Goal: Task Accomplishment & Management: Manage account settings

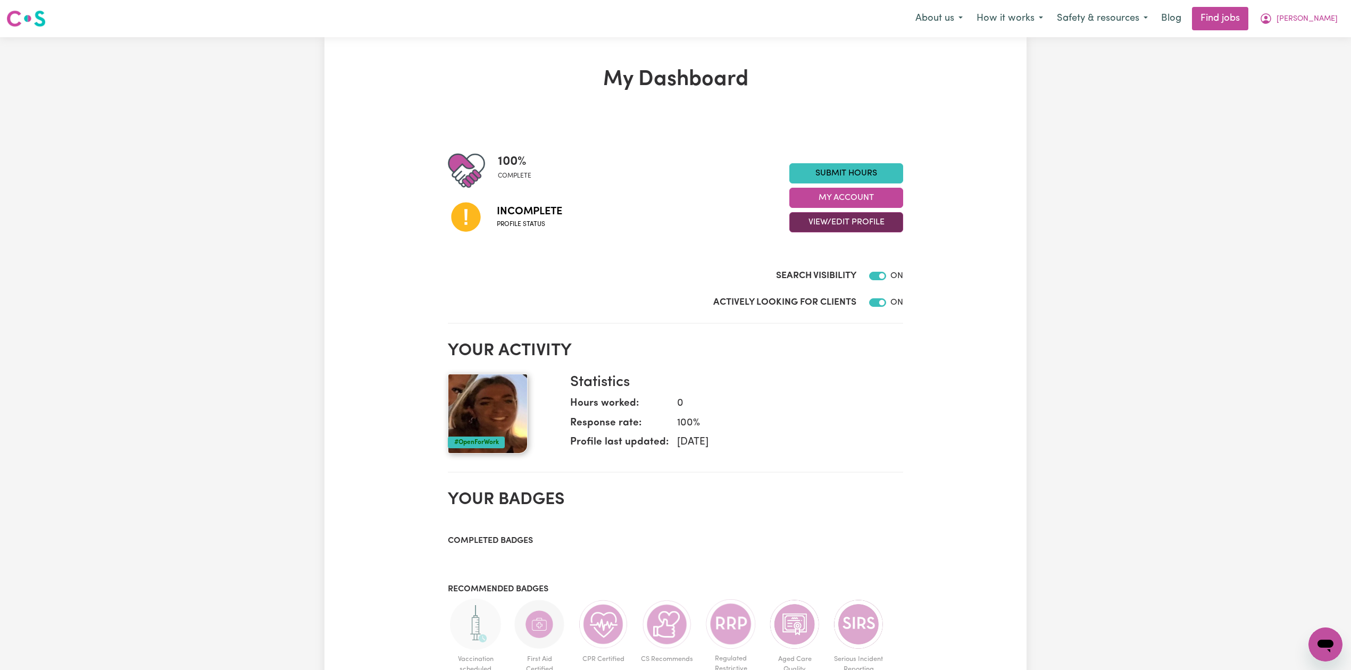
click at [845, 224] on button "View/Edit Profile" at bounding box center [846, 222] width 114 height 20
click at [835, 271] on link "Edit Profile" at bounding box center [839, 270] width 99 height 21
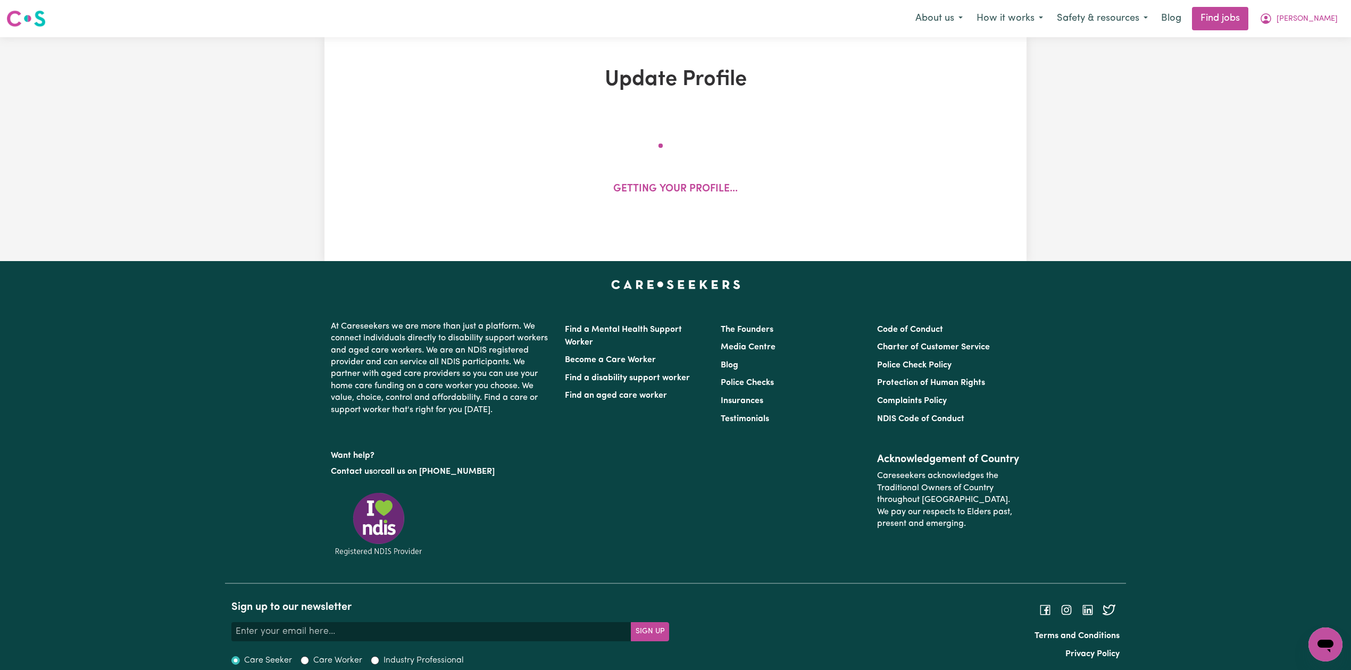
select select "[DEMOGRAPHIC_DATA]"
select select "[DEMOGRAPHIC_DATA] Citizen"
select select "Studying a healthcare related degree or qualification"
select select "60"
select select "75"
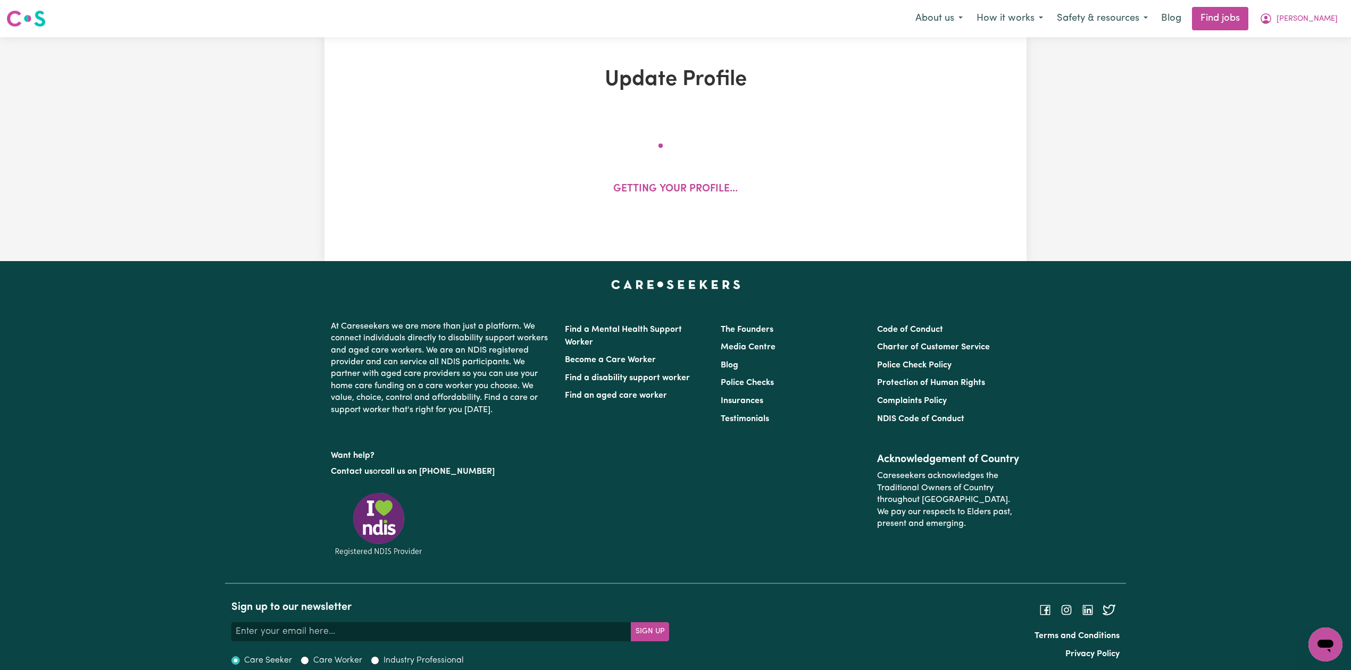
select select "85"
select select "150"
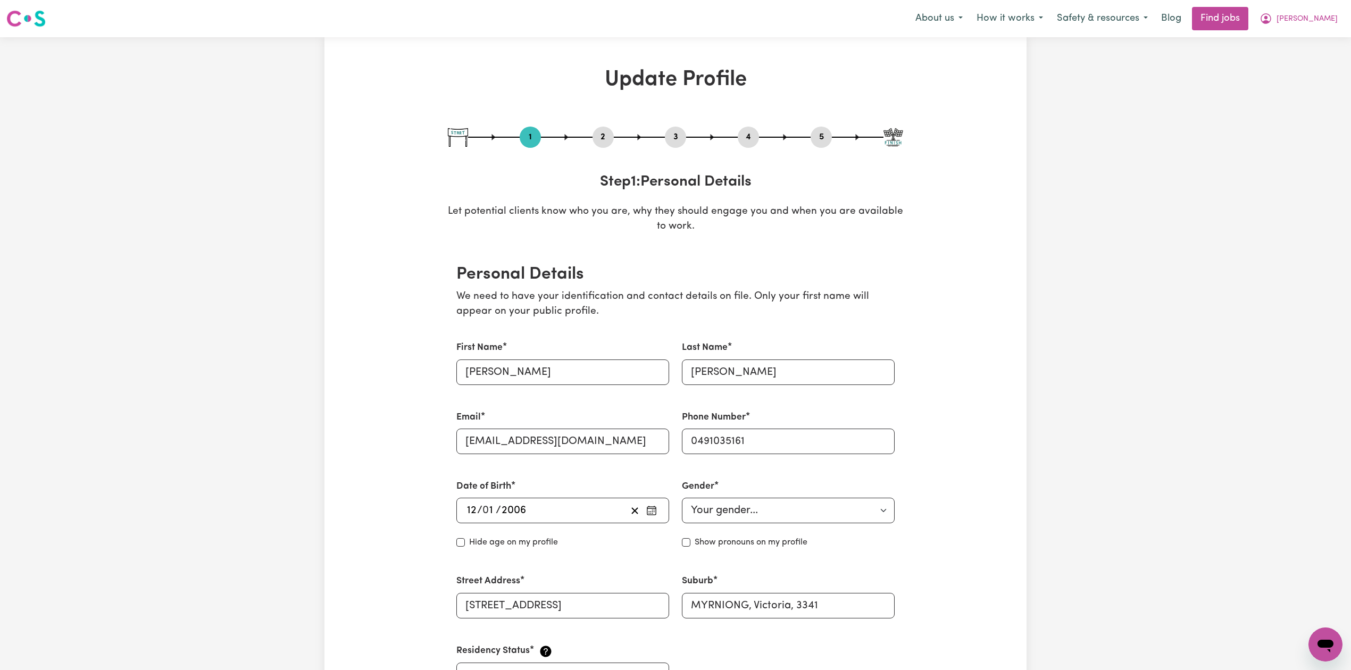
click at [595, 138] on button "2" at bounding box center [603, 137] width 21 height 14
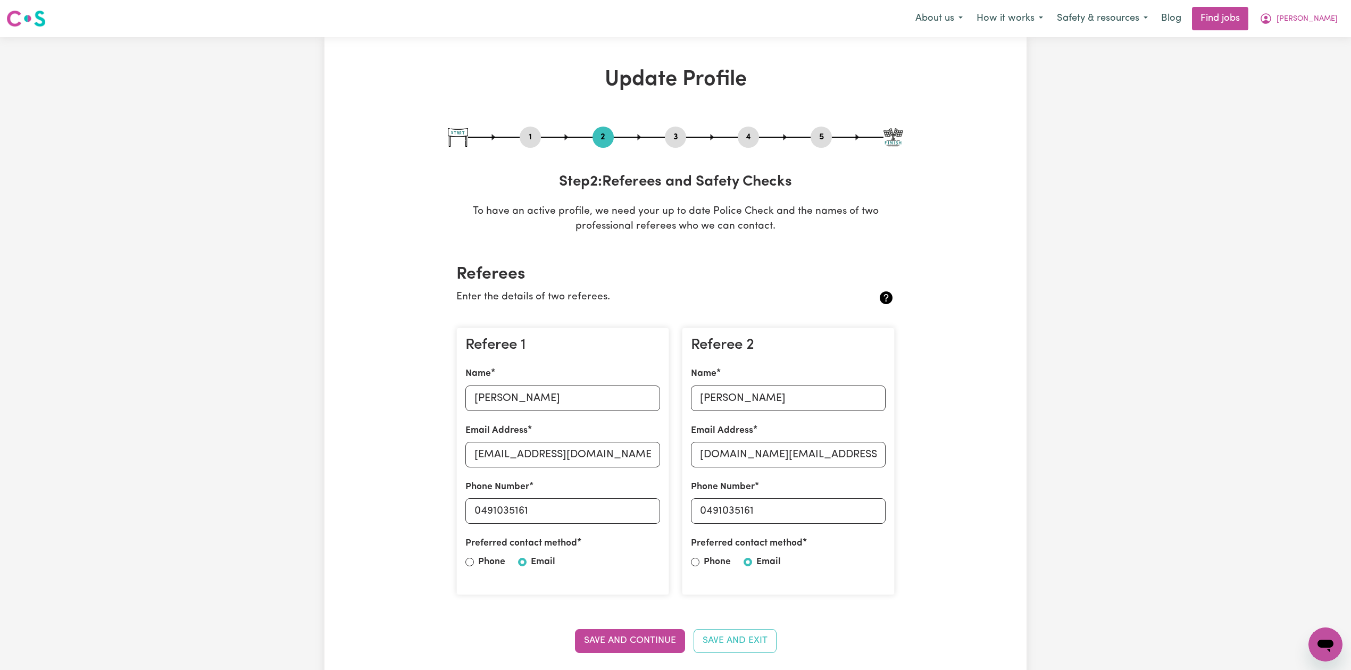
scroll to position [71, 0]
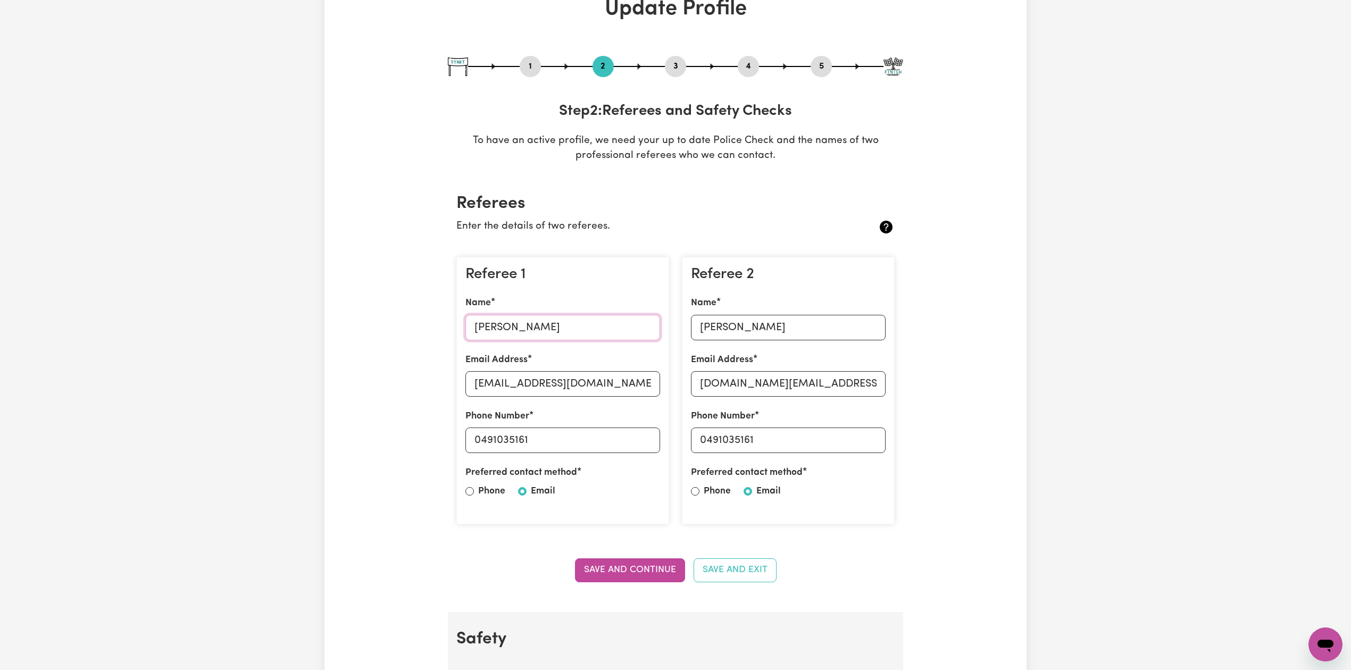
click at [525, 330] on input "[PERSON_NAME]" at bounding box center [562, 328] width 195 height 26
click at [503, 387] on input "[EMAIL_ADDRESS][DOMAIN_NAME]" at bounding box center [562, 384] width 195 height 26
drag, startPoint x: 482, startPoint y: 443, endPoint x: 588, endPoint y: 449, distance: 106.1
click at [588, 449] on input "0491035161" at bounding box center [562, 441] width 195 height 26
click at [738, 318] on input "[PERSON_NAME]" at bounding box center [788, 328] width 195 height 26
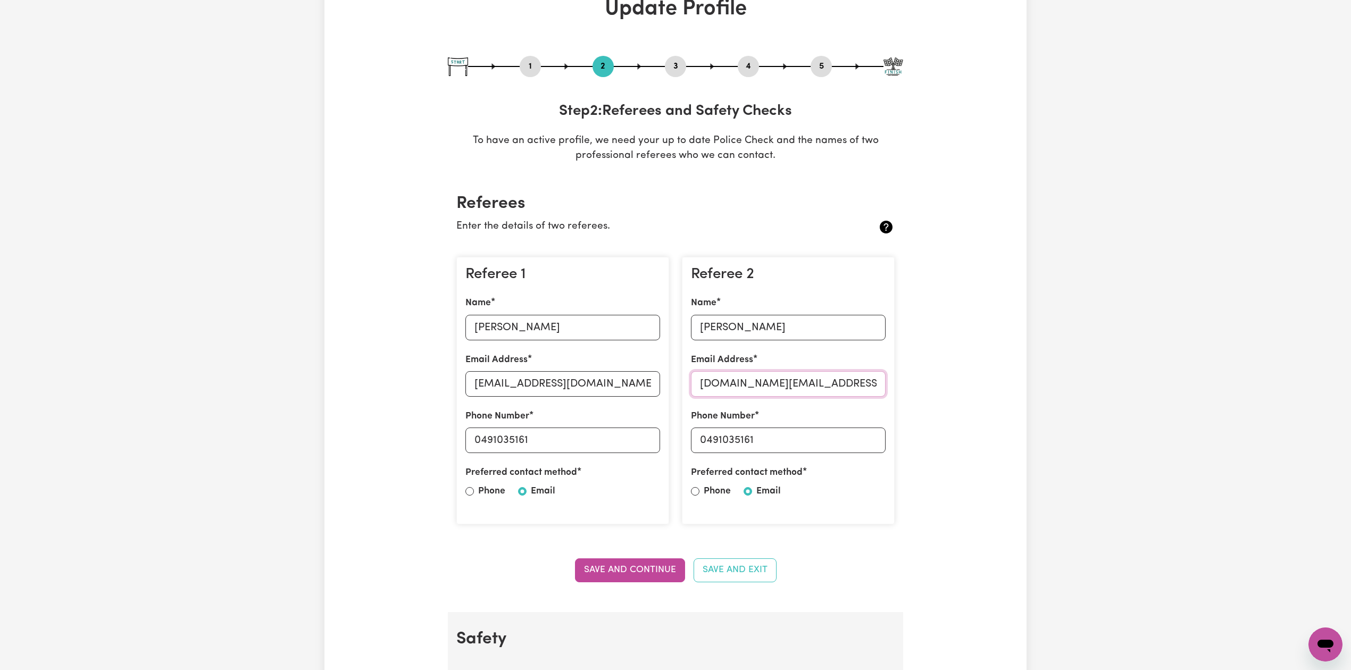
click at [765, 385] on input "[DOMAIN_NAME][EMAIL_ADDRESS][DOMAIN_NAME]" at bounding box center [788, 384] width 195 height 26
drag, startPoint x: 706, startPoint y: 436, endPoint x: 798, endPoint y: 436, distance: 91.5
click at [798, 436] on input "0491035161" at bounding box center [788, 441] width 195 height 26
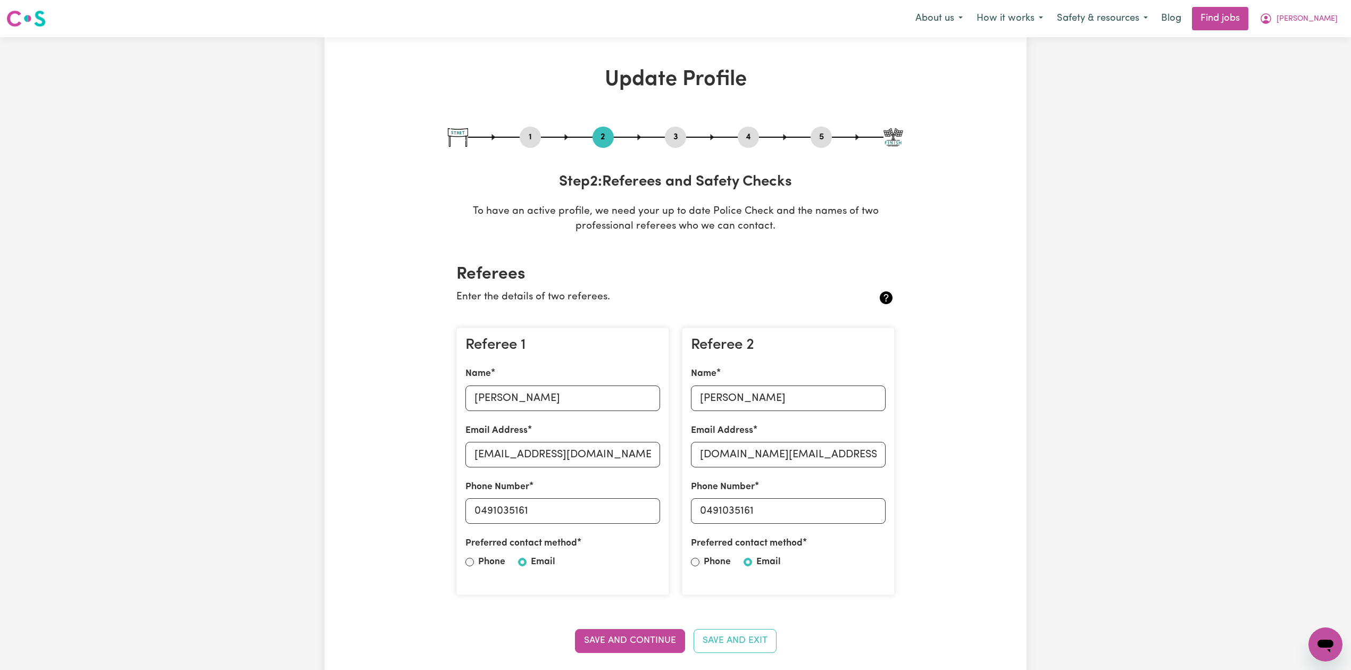
click at [750, 130] on button "4" at bounding box center [748, 137] width 21 height 14
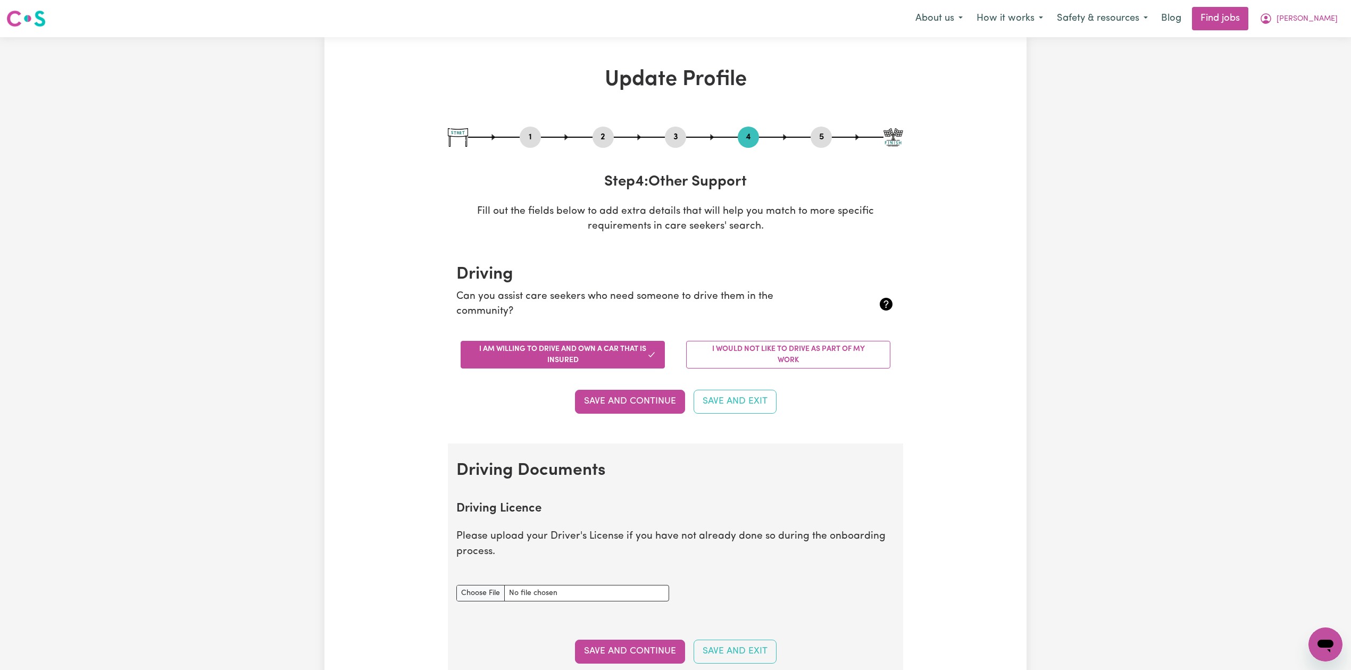
click at [813, 137] on button "5" at bounding box center [821, 137] width 21 height 14
select select "I am providing services through another platform"
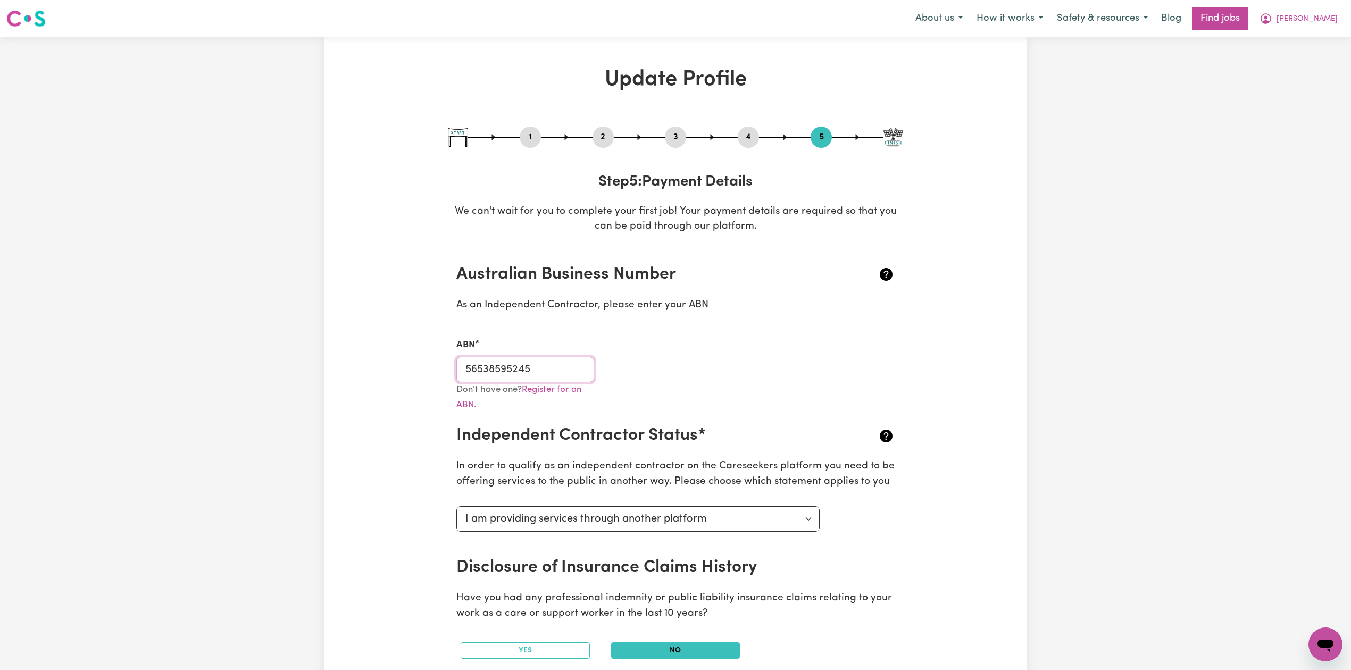
click at [527, 365] on input "56538595245" at bounding box center [525, 370] width 138 height 26
click at [1303, 14] on button "[PERSON_NAME]" at bounding box center [1299, 18] width 92 height 22
click at [1296, 63] on link "My Dashboard" at bounding box center [1302, 61] width 84 height 20
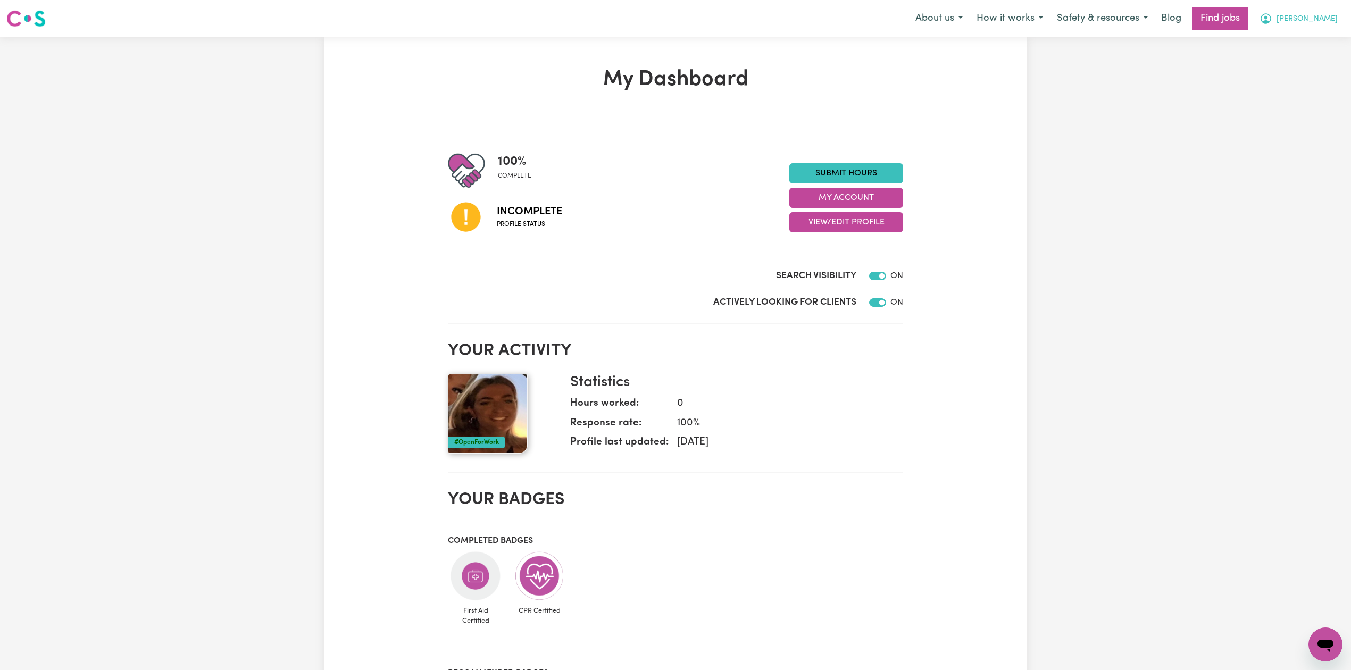
click at [1316, 26] on button "[PERSON_NAME]" at bounding box center [1299, 18] width 92 height 22
click at [1295, 77] on link "Logout" at bounding box center [1302, 81] width 84 height 20
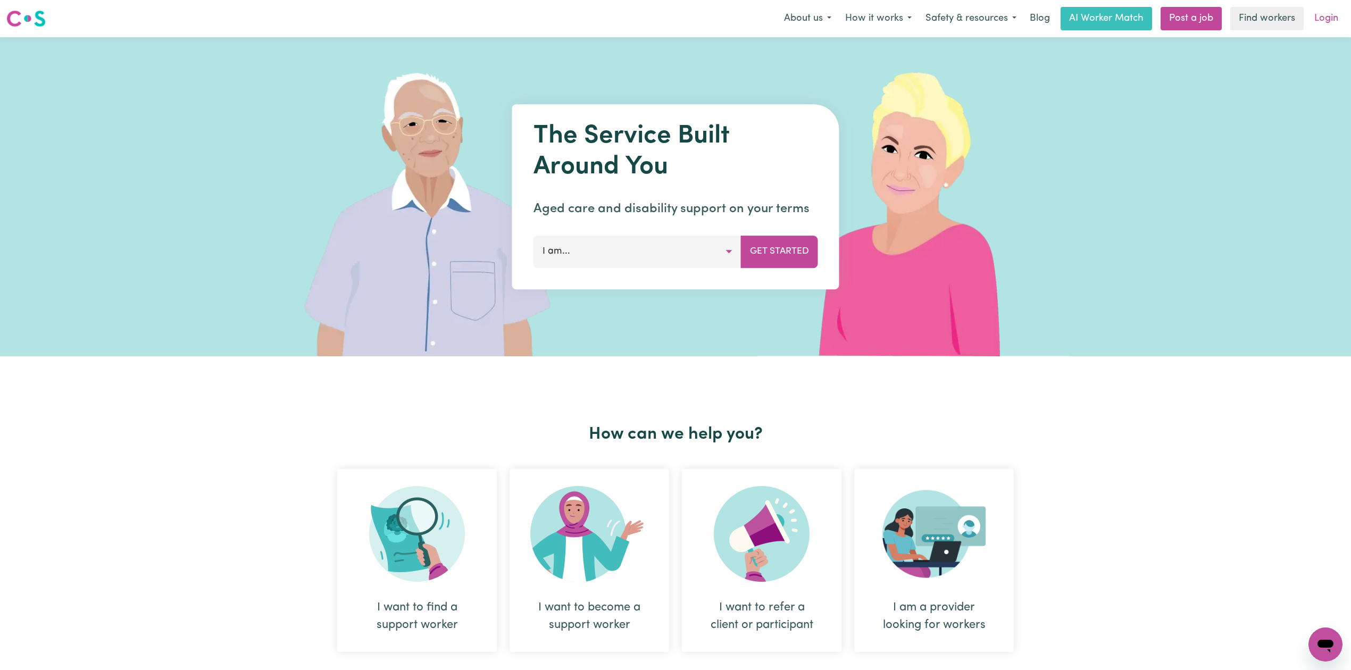
drag, startPoint x: 1295, startPoint y: 77, endPoint x: 1326, endPoint y: 20, distance: 64.7
click at [1326, 20] on link "Login" at bounding box center [1326, 18] width 37 height 23
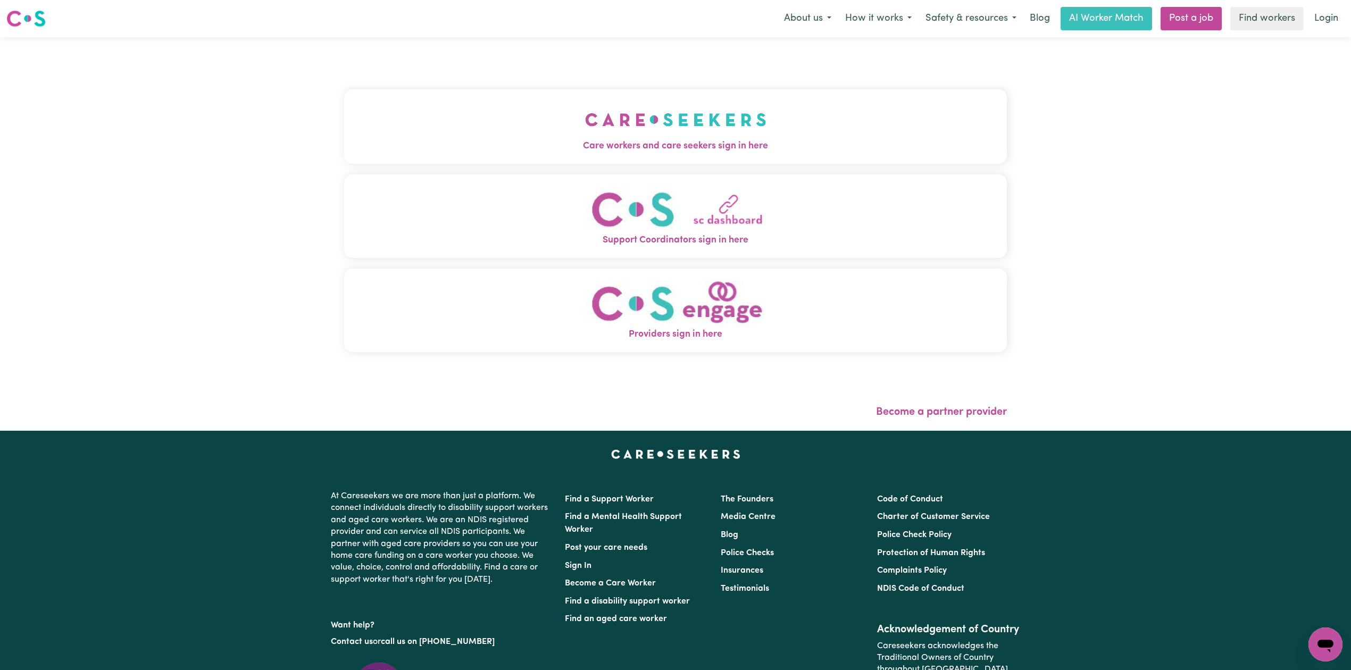
drag, startPoint x: 367, startPoint y: 169, endPoint x: 362, endPoint y: 158, distance: 11.7
click at [367, 169] on div "Care workers and care seekers sign in here Support Coordinators sign in here Pr…" at bounding box center [675, 226] width 663 height 335
click at [469, 117] on button "Care workers and care seekers sign in here" at bounding box center [675, 126] width 663 height 74
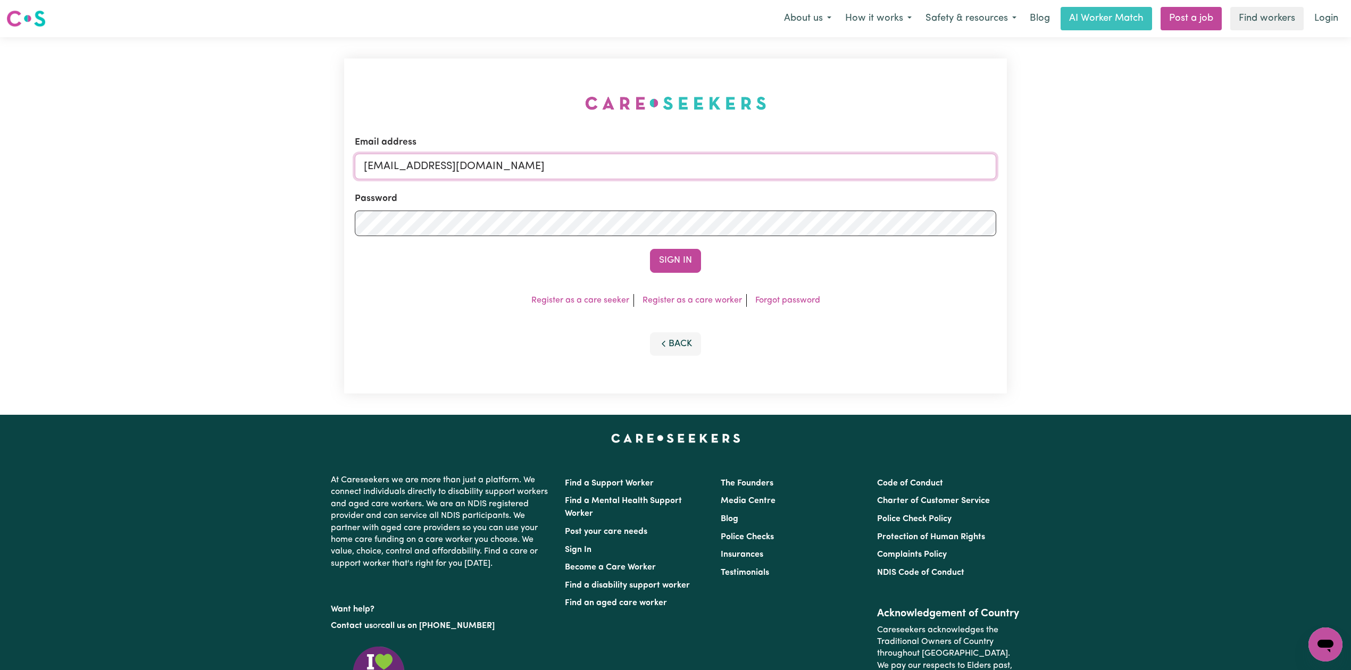
drag, startPoint x: 538, startPoint y: 160, endPoint x: 533, endPoint y: 160, distance: 5.9
click at [538, 160] on input "[EMAIL_ADDRESS][DOMAIN_NAME]" at bounding box center [676, 167] width 642 height 26
drag, startPoint x: 418, startPoint y: 160, endPoint x: 721, endPoint y: 196, distance: 305.9
click at [721, 196] on form "Email address Superuser~[EMAIL_ADDRESS][DOMAIN_NAME] Password Sign In" at bounding box center [676, 204] width 642 height 137
type input "Superuser~[EMAIL_ADDRESS][DOMAIN_NAME]"
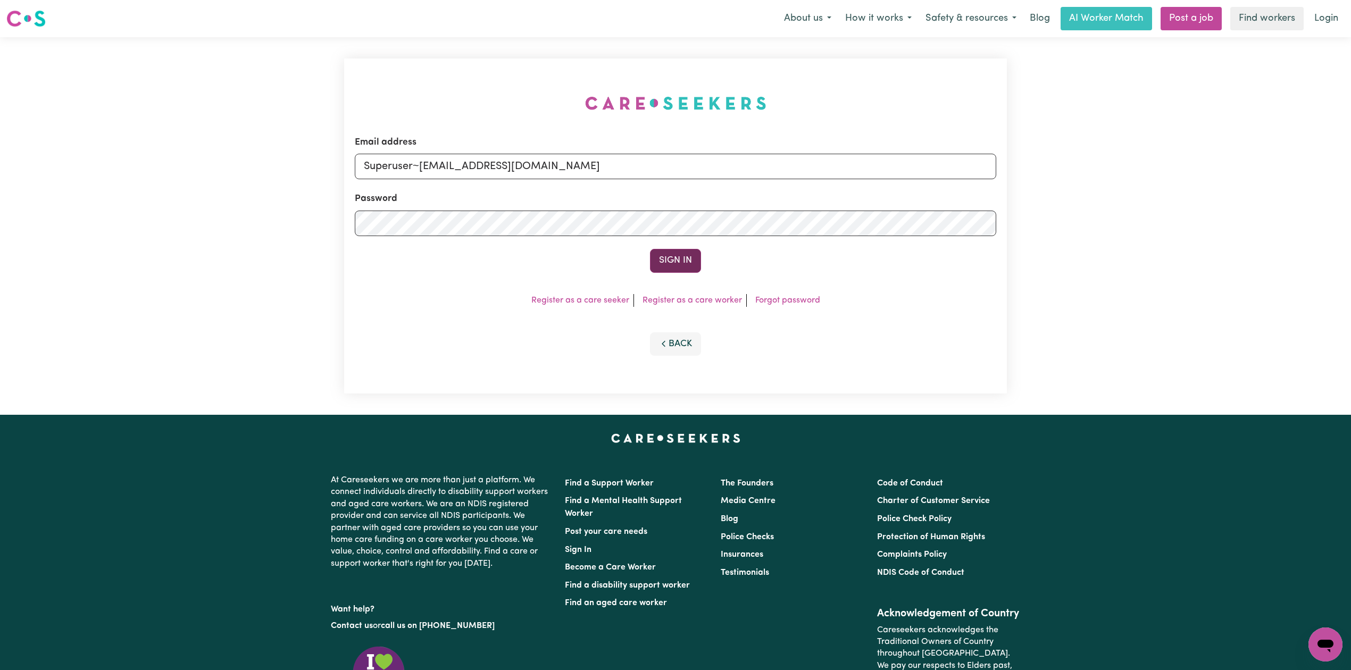
click at [656, 257] on button "Sign In" at bounding box center [675, 260] width 51 height 23
